Goal: Complete application form

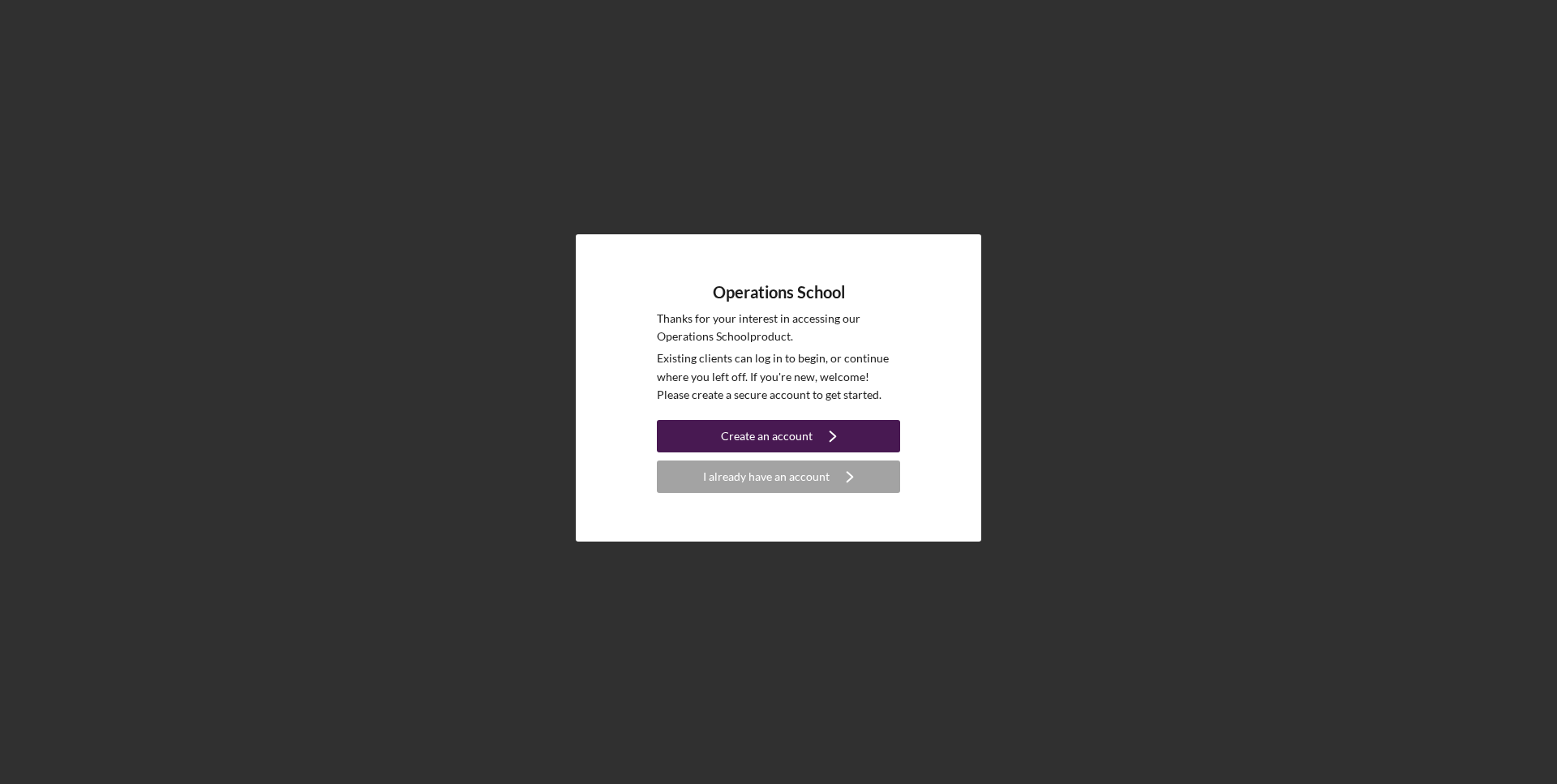
click at [810, 428] on button "Create an account Icon/Navigate" at bounding box center [778, 436] width 244 height 32
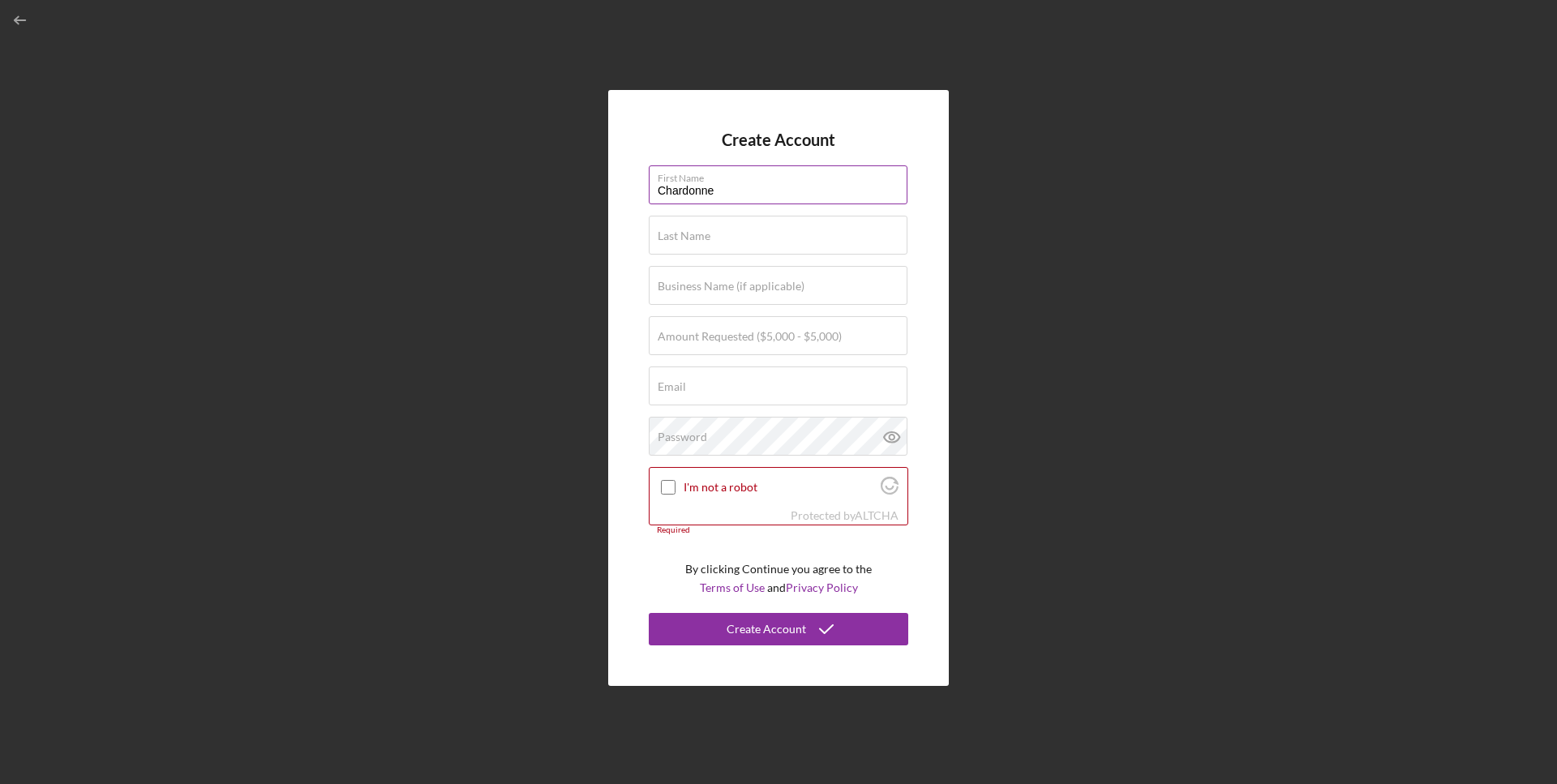
type input "Chardonne"
type input "[PERSON_NAME]"
type input "[PERSON_NAME] Photography"
click at [741, 335] on label "Amount Requested ($5,000 - $5,000)" at bounding box center [749, 336] width 184 height 13
click at [741, 335] on input "Amount Requested ($5,000 - $5,000)" at bounding box center [778, 335] width 259 height 39
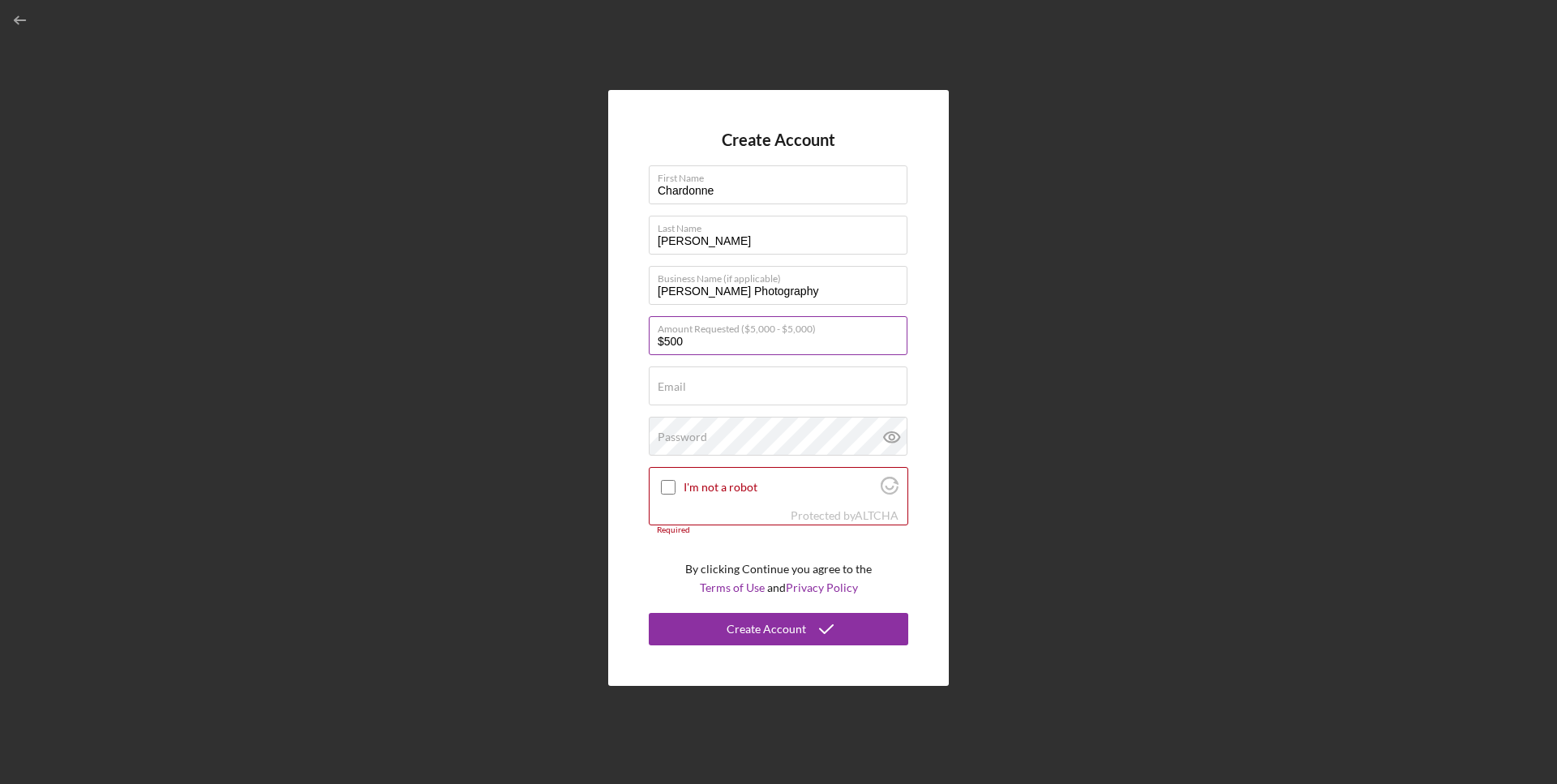
type input "$5,000"
type input "[EMAIL_ADDRESS][DOMAIN_NAME]"
click at [736, 437] on div "Password Icon/icon-validation-no At least 12 characters Icon/icon-validation-no…" at bounding box center [778, 437] width 260 height 41
click at [899, 436] on icon at bounding box center [891, 437] width 15 height 11
click at [664, 491] on input "I'm not a robot" at bounding box center [668, 487] width 15 height 15
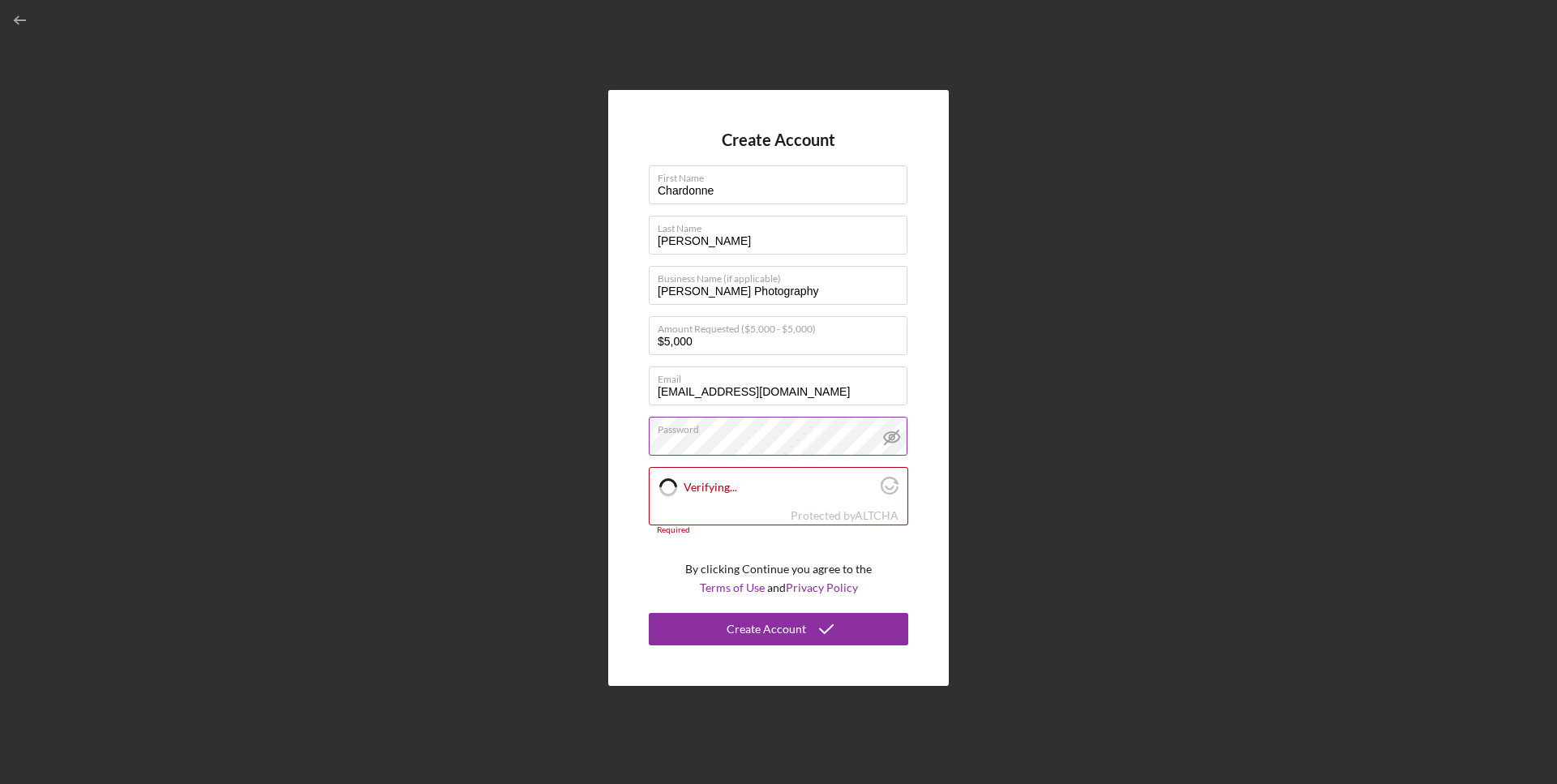
checkbox input "true"
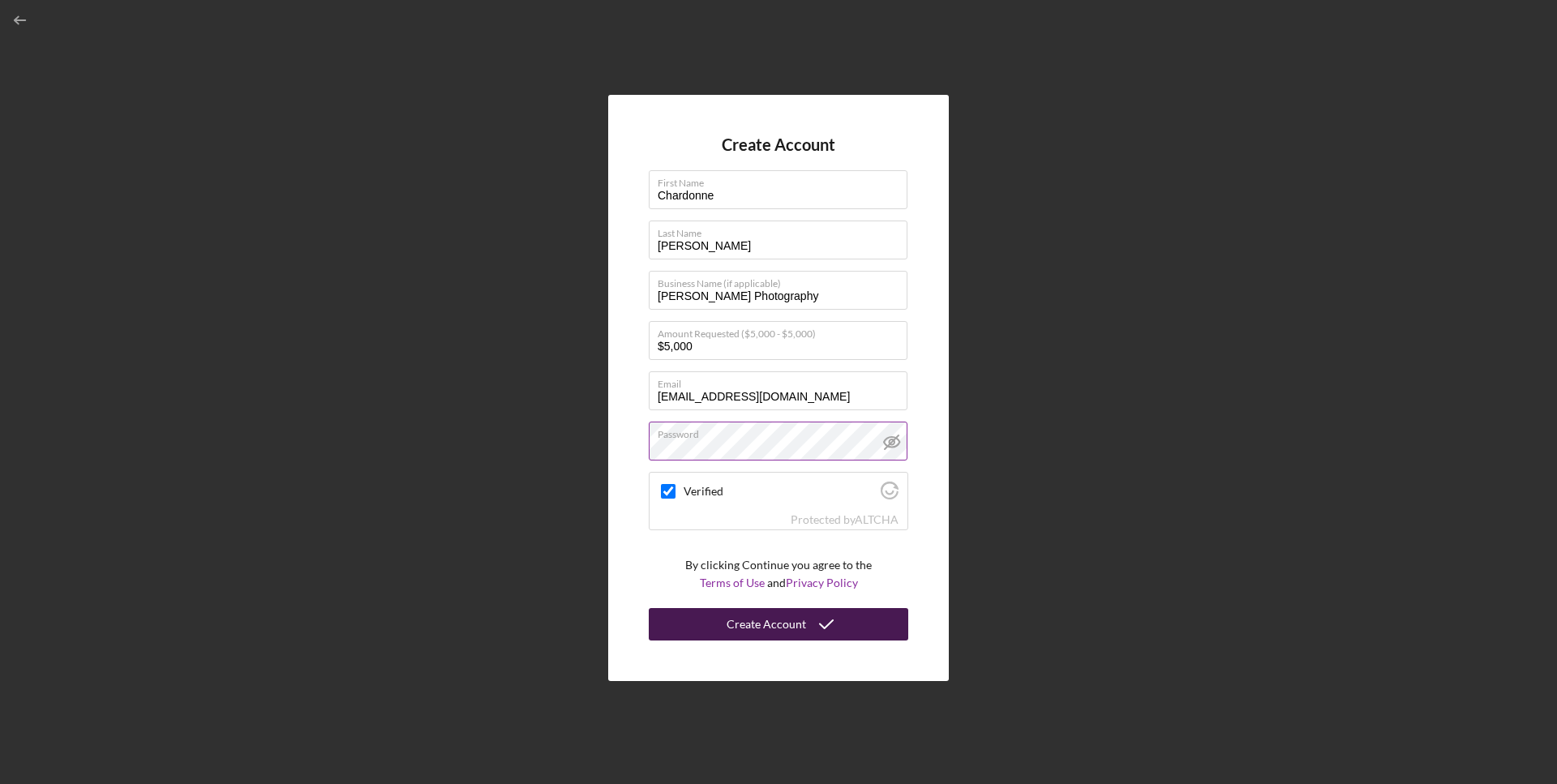
click at [813, 633] on icon "submit" at bounding box center [826, 624] width 41 height 41
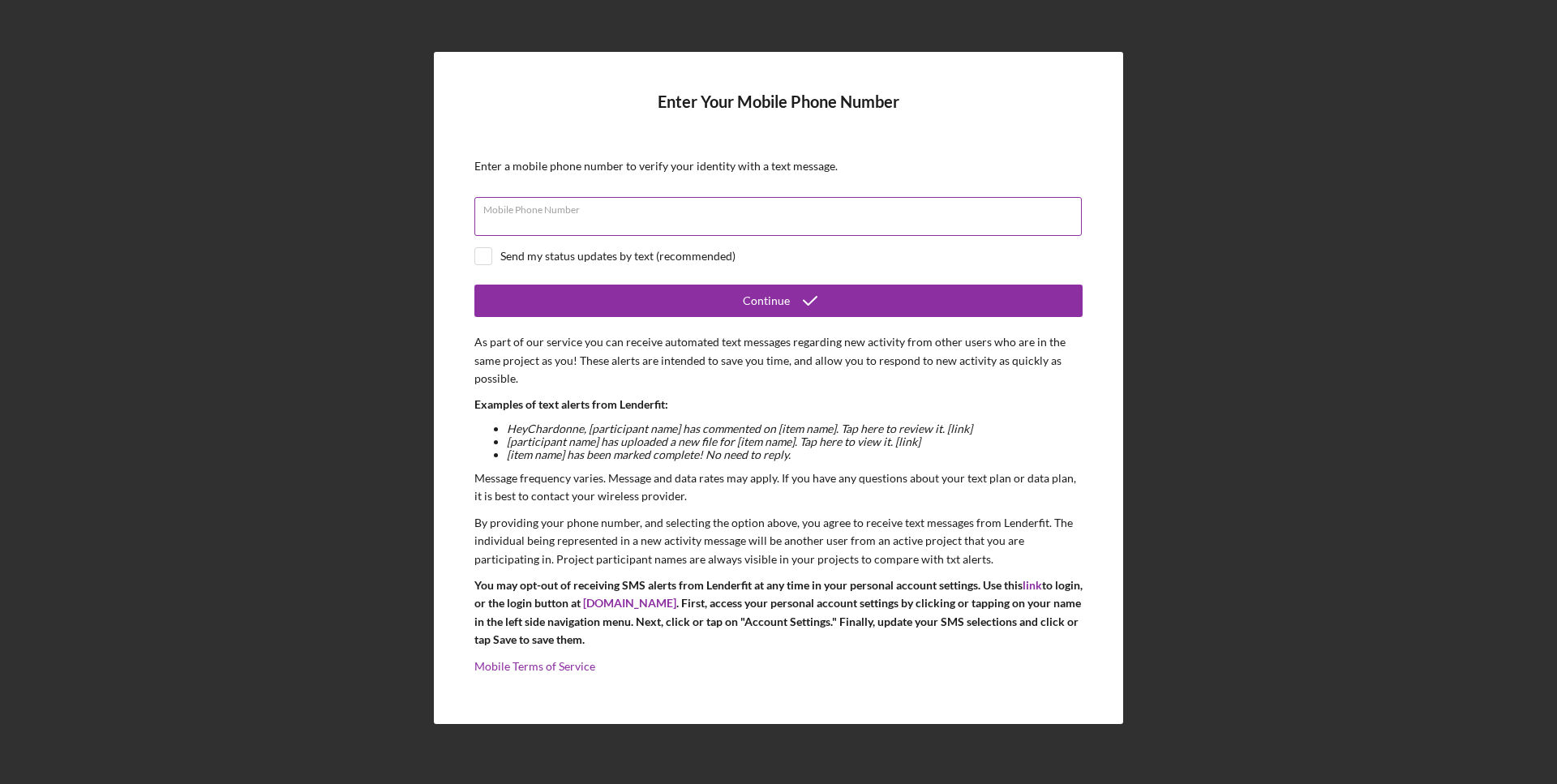
click at [645, 223] on input "Mobile Phone Number" at bounding box center [778, 217] width 607 height 39
type input "[PHONE_NUMBER]"
click at [486, 258] on input "checkbox" at bounding box center [483, 256] width 16 height 16
checkbox input "true"
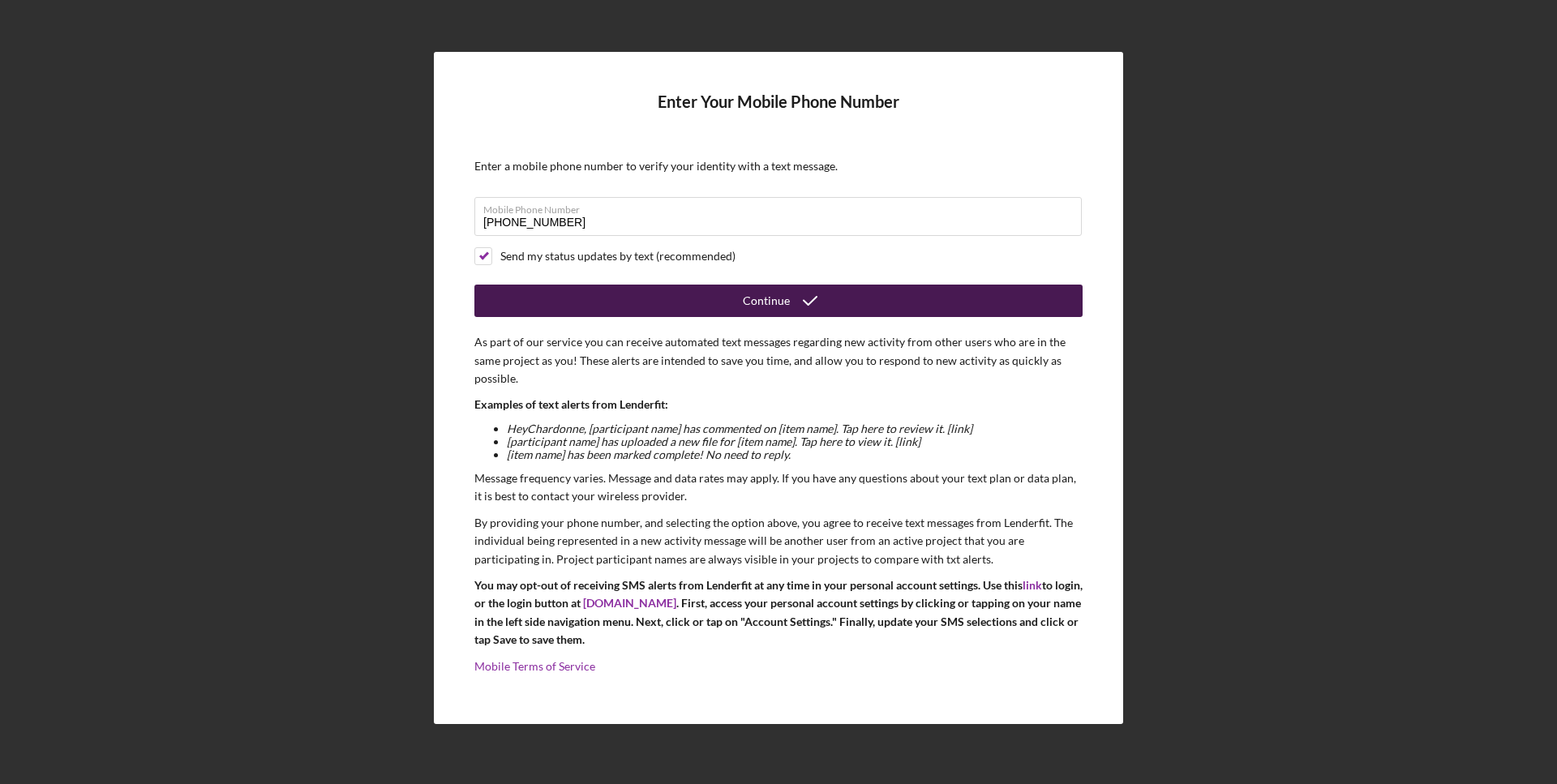
click at [595, 305] on button "Continue" at bounding box center [778, 301] width 608 height 32
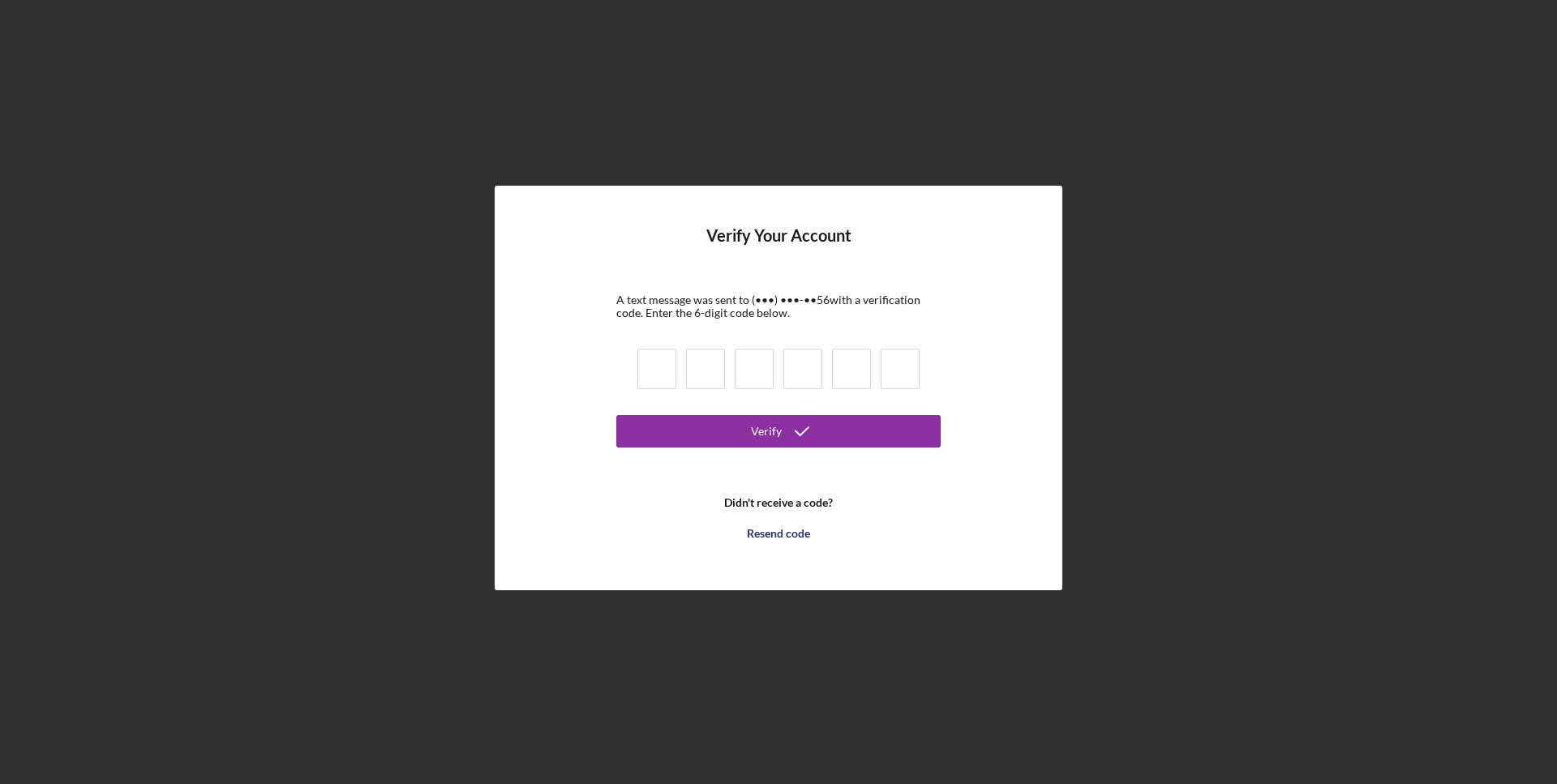
click at [657, 365] on input at bounding box center [657, 368] width 39 height 41
type input "0"
type input "2"
type input "7"
type input "3"
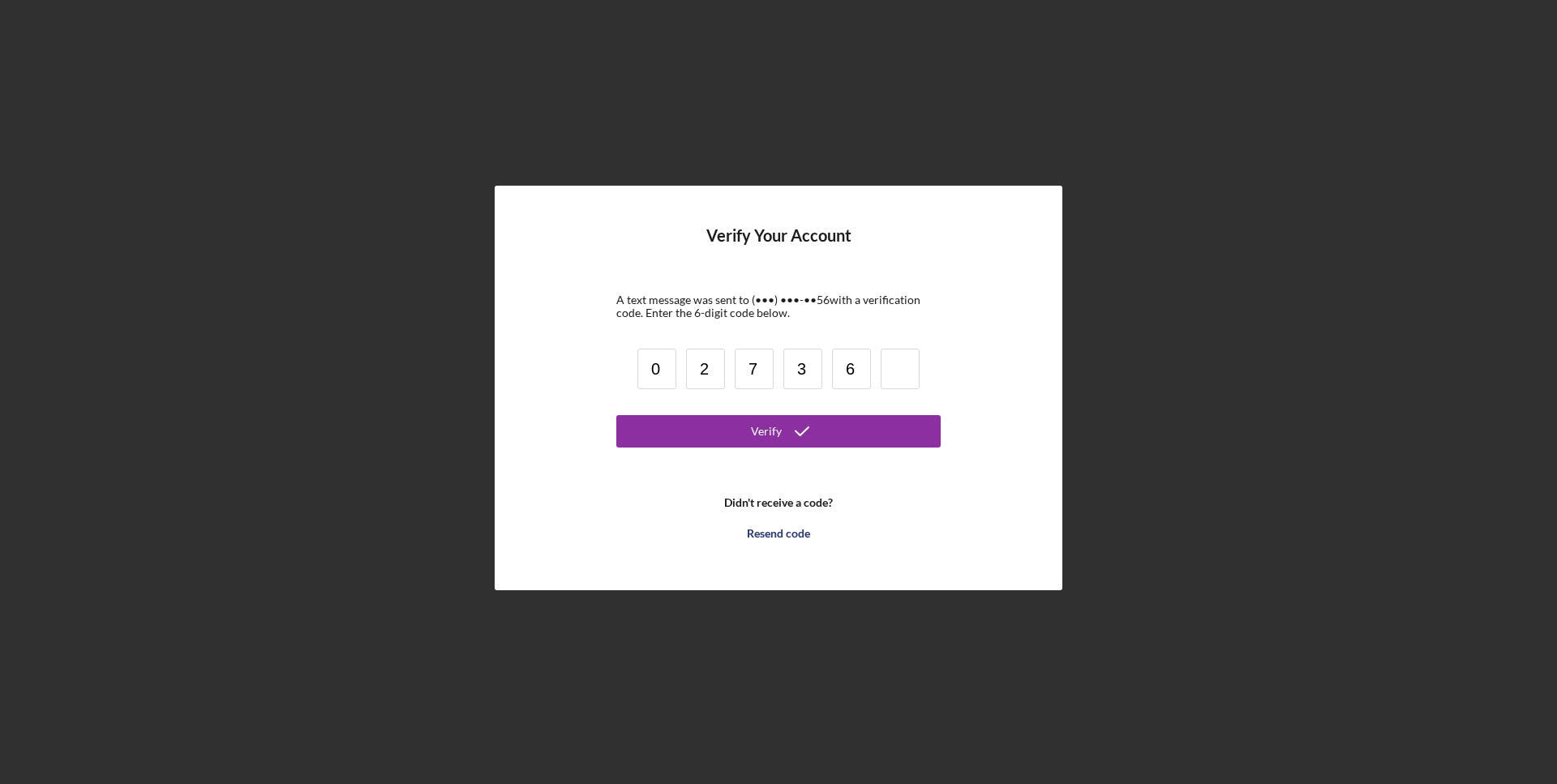
type input "6"
type input "0"
click at [720, 429] on button "Verify" at bounding box center [778, 431] width 324 height 32
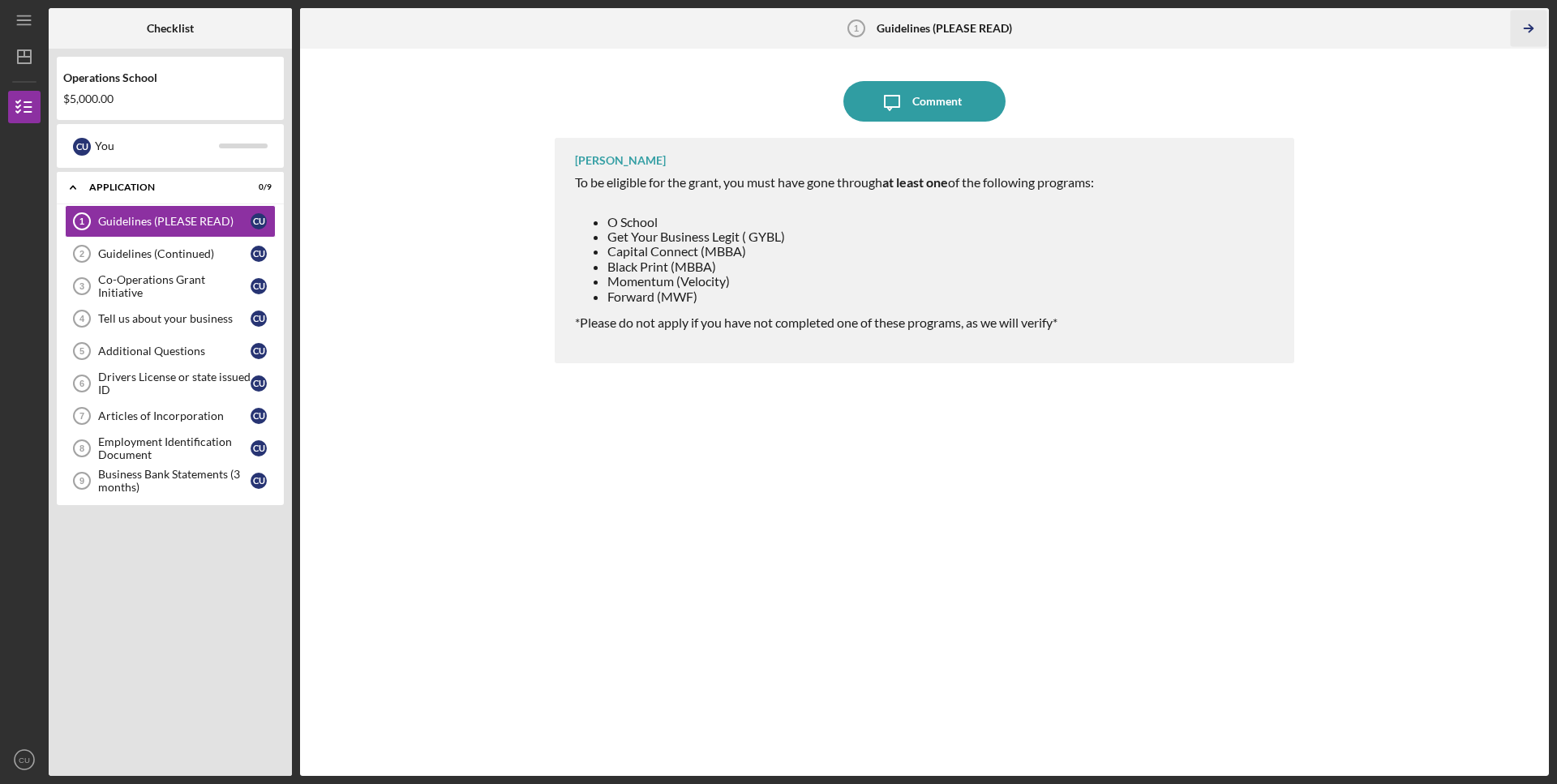
click at [1529, 29] on icon "Icon/Table Pagination Arrow" at bounding box center [1528, 28] width 37 height 37
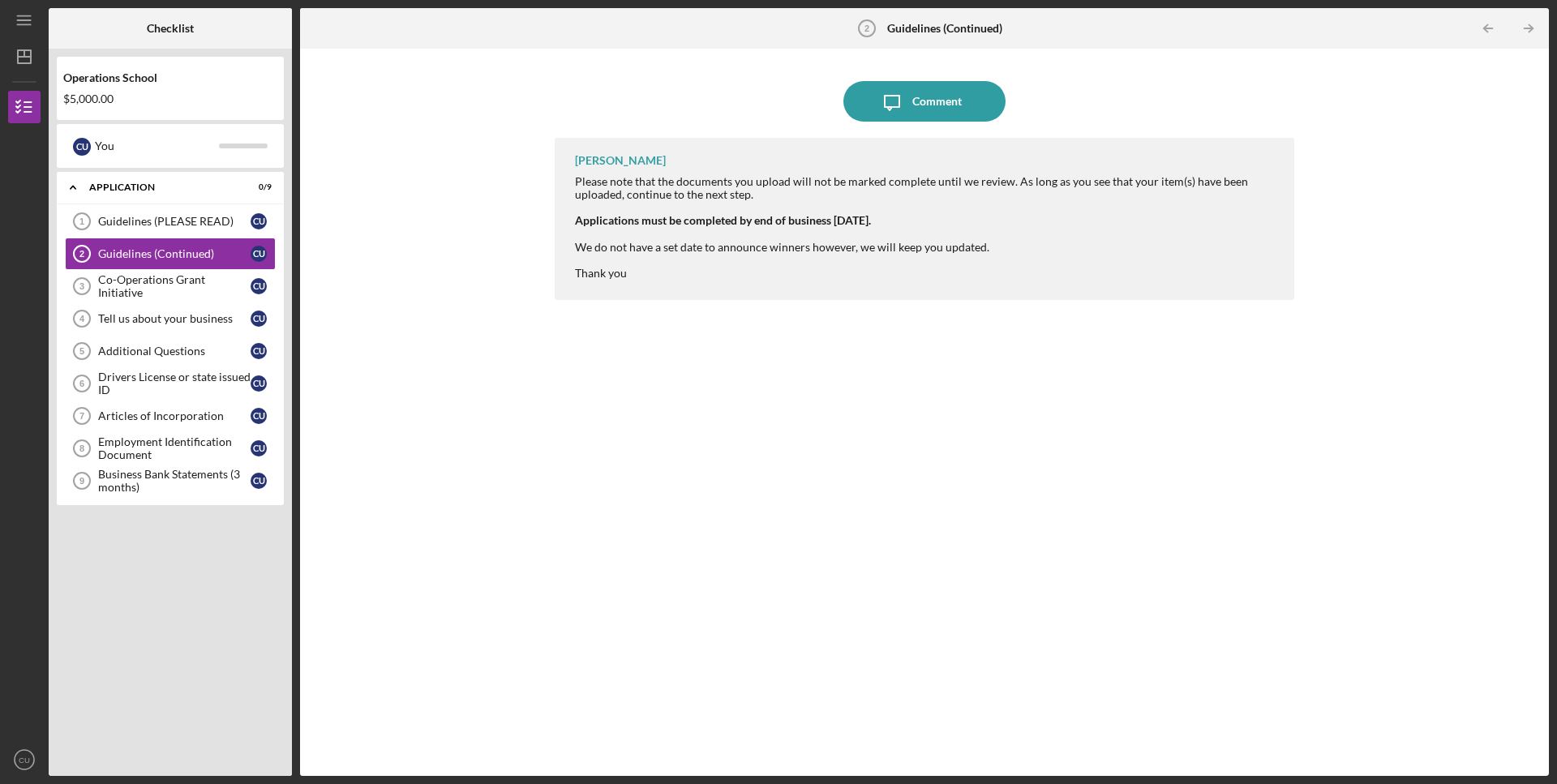
click at [1529, 29] on icon "Icon/Table Pagination Arrow" at bounding box center [1528, 28] width 37 height 37
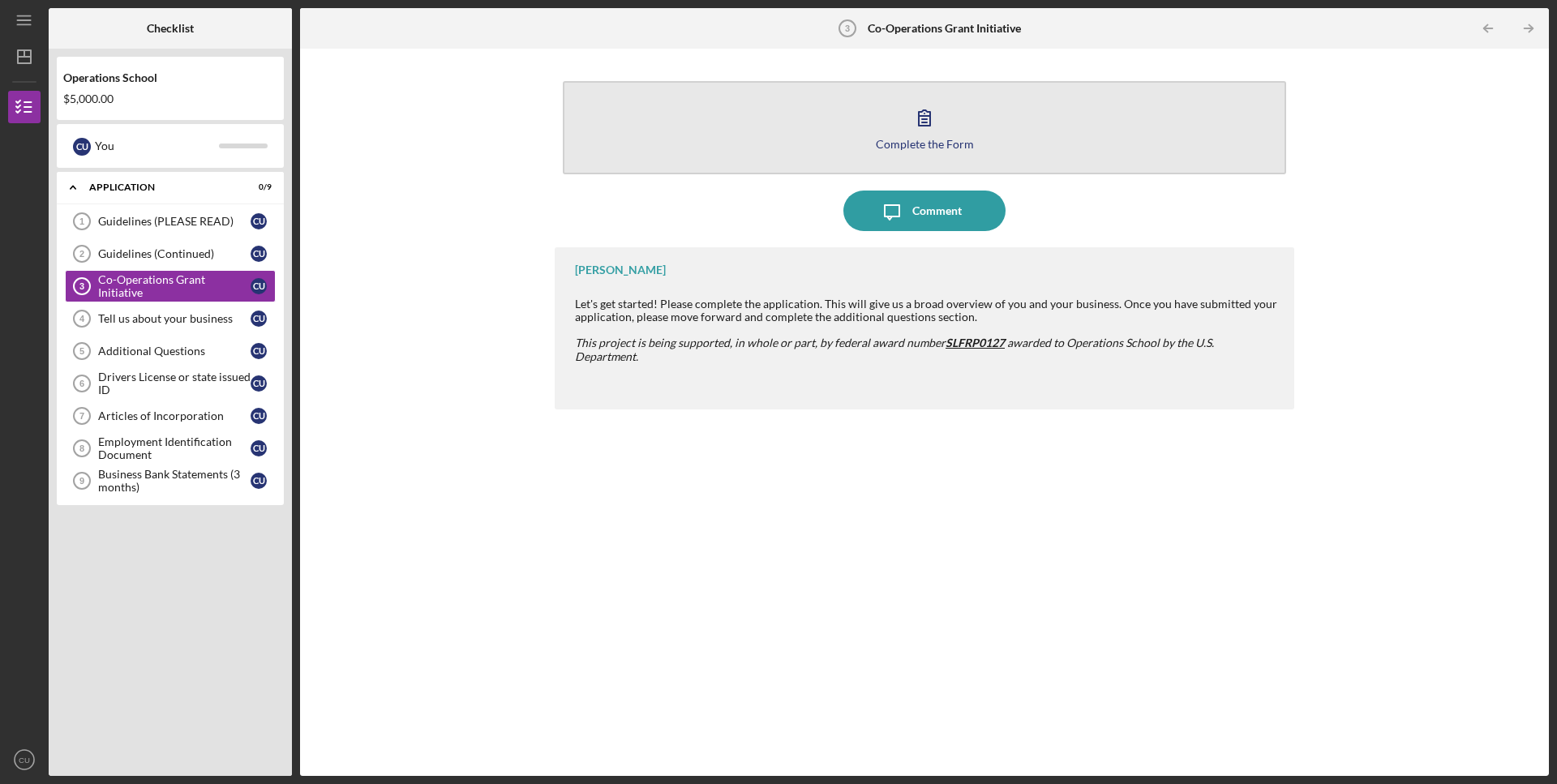
click at [943, 130] on button "Complete the Form Form" at bounding box center [924, 127] width 723 height 93
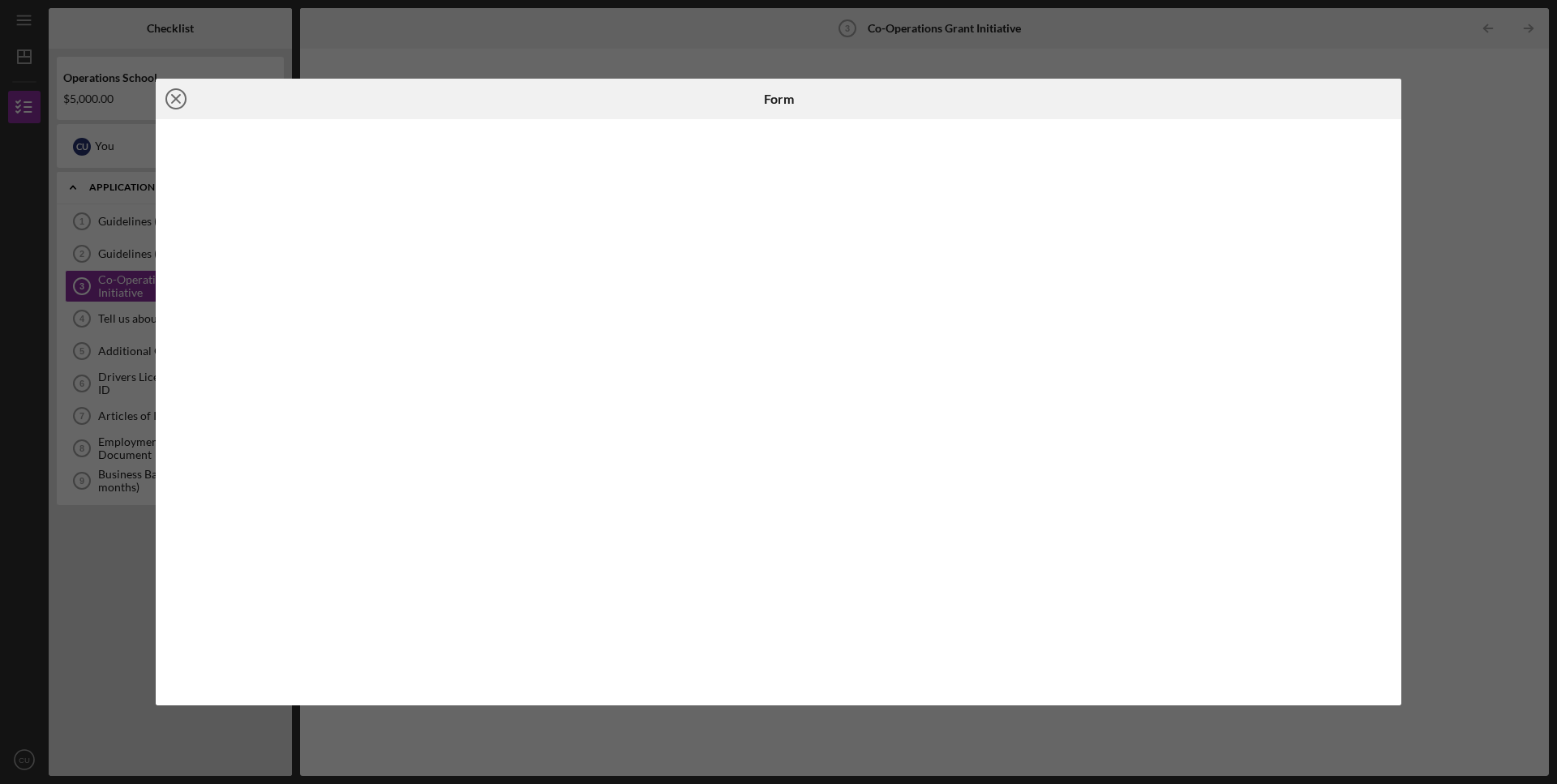
click at [179, 93] on icon "Icon/Close" at bounding box center [176, 99] width 41 height 41
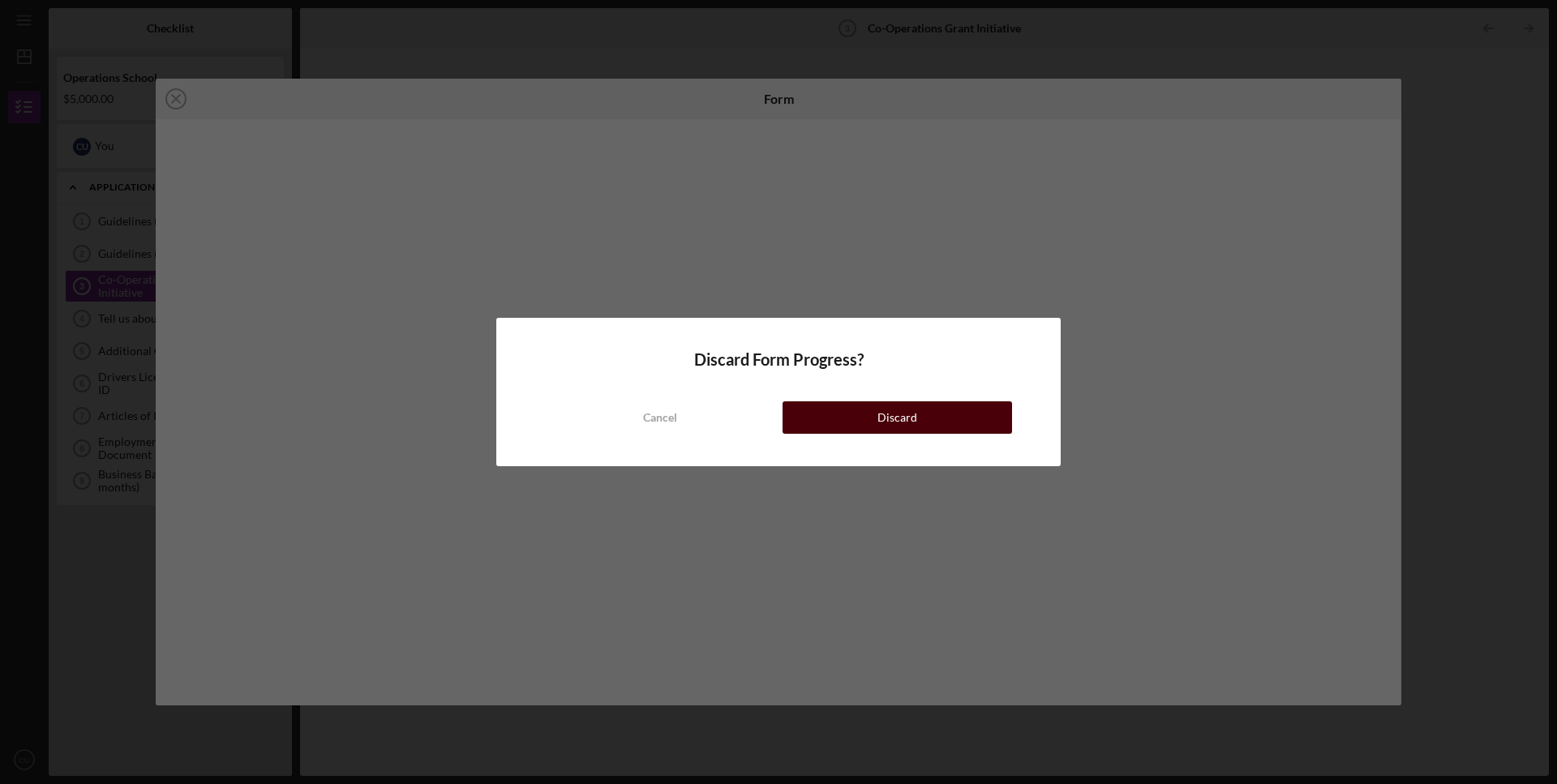
click at [865, 418] on button "Discard" at bounding box center [897, 417] width 230 height 32
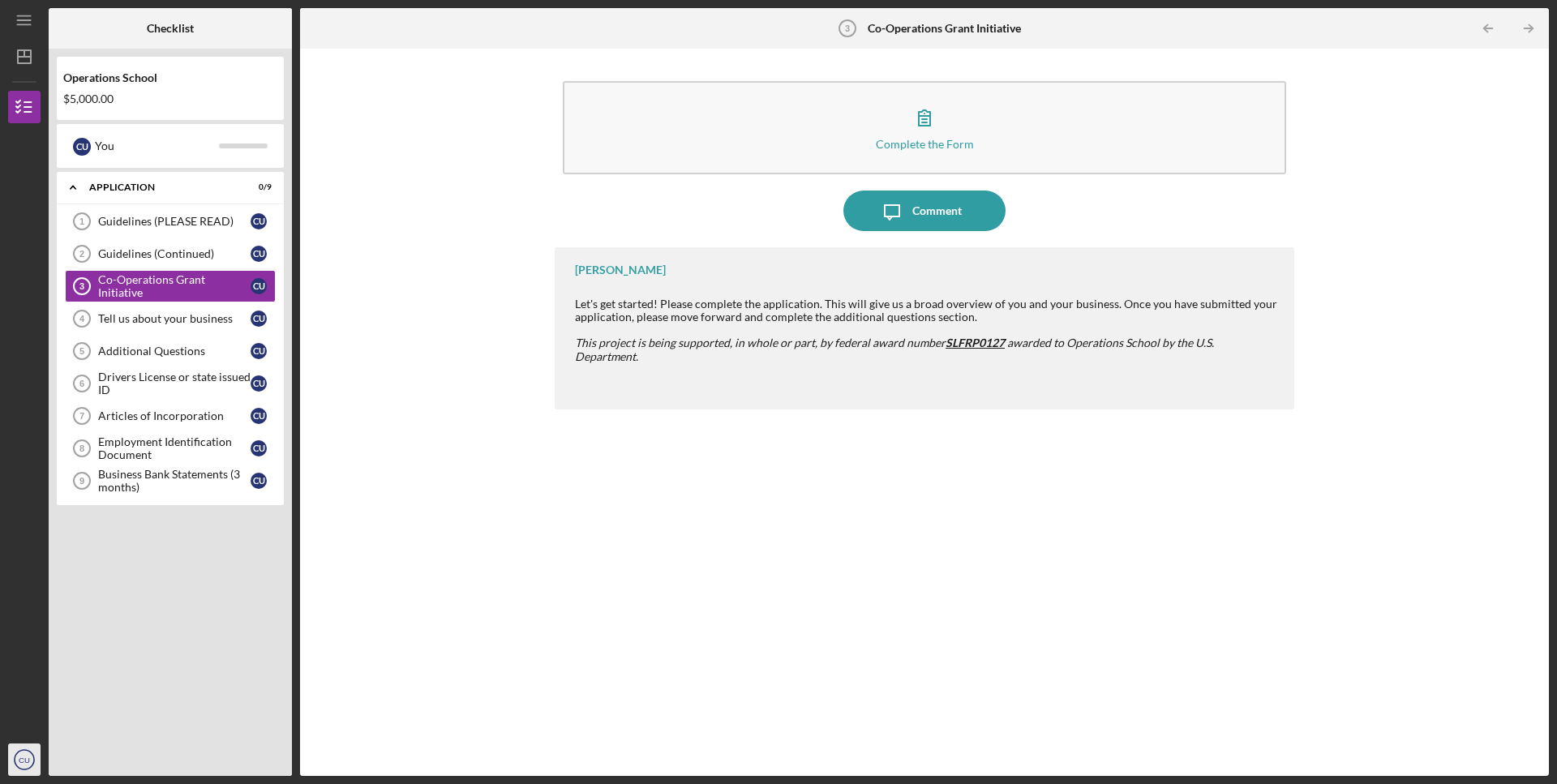
click at [35, 764] on icon "CU" at bounding box center [24, 760] width 32 height 41
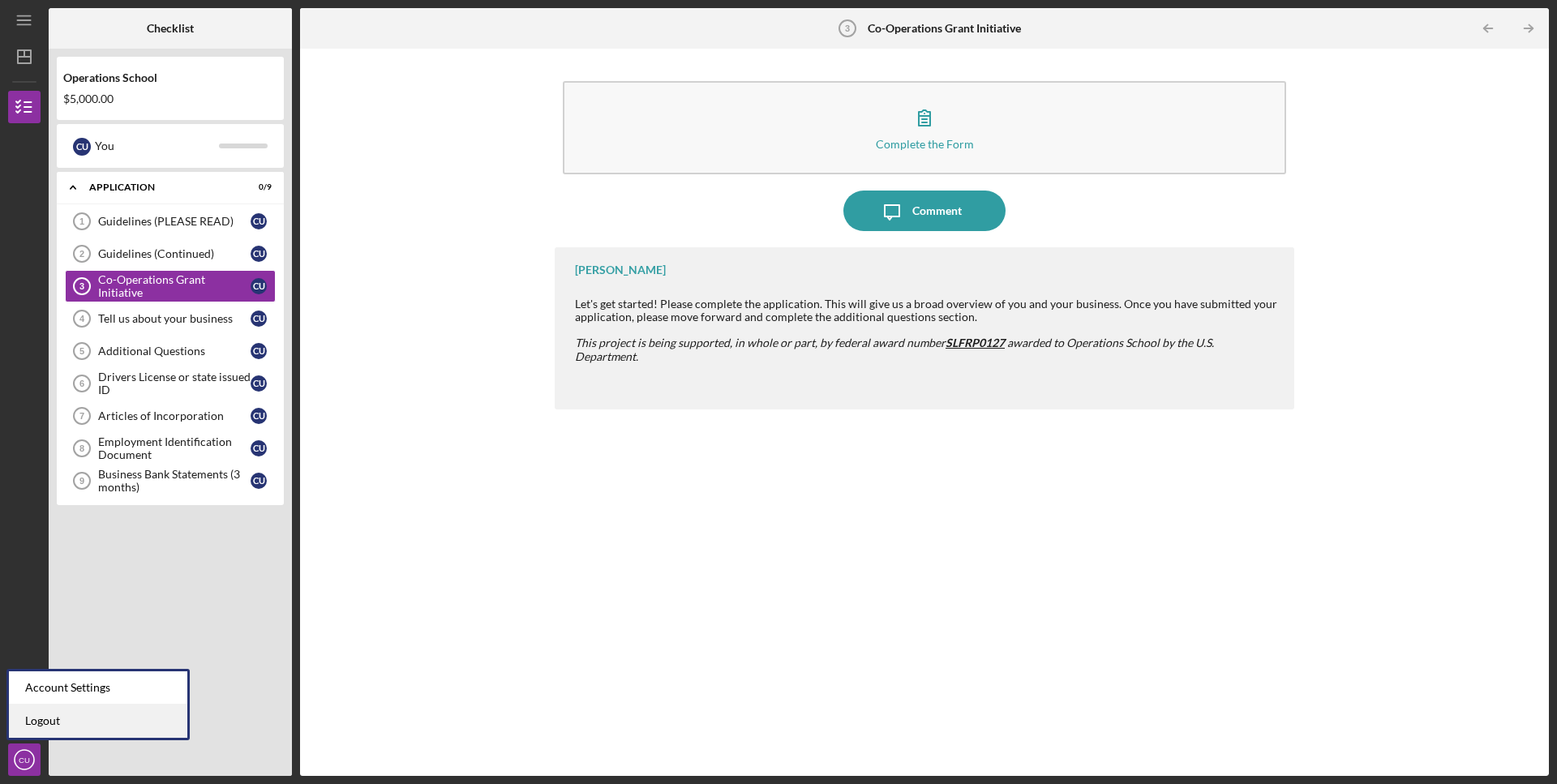
click at [60, 722] on link "Logout" at bounding box center [98, 721] width 179 height 33
